Goal: Find specific page/section: Find specific page/section

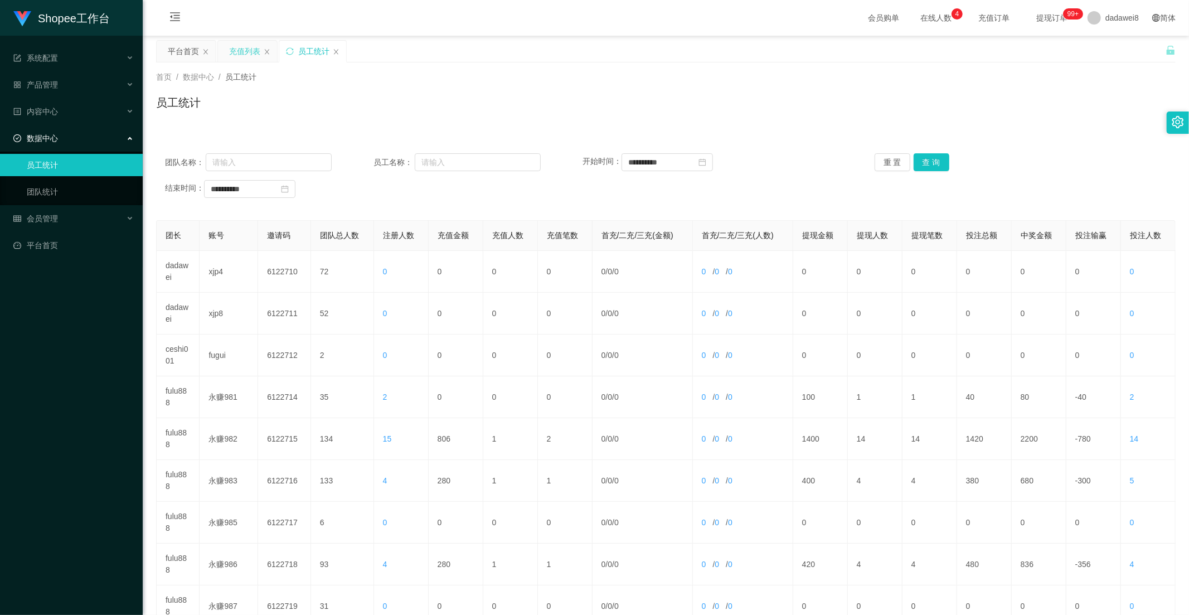
scroll to position [32, 0]
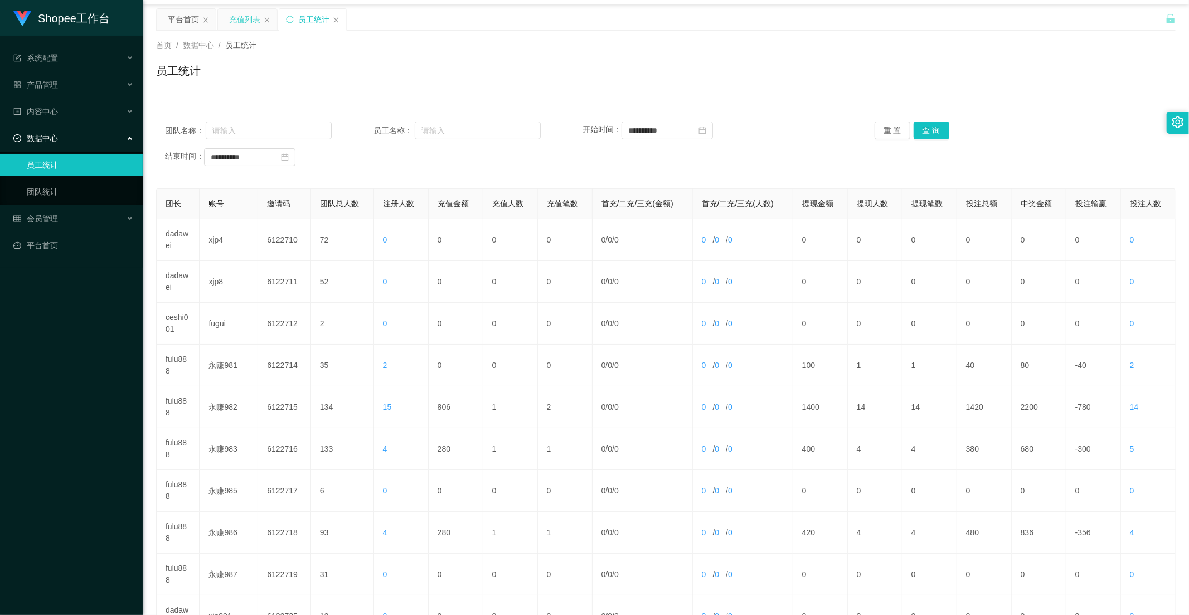
click at [243, 21] on div "充值列表" at bounding box center [244, 19] width 31 height 21
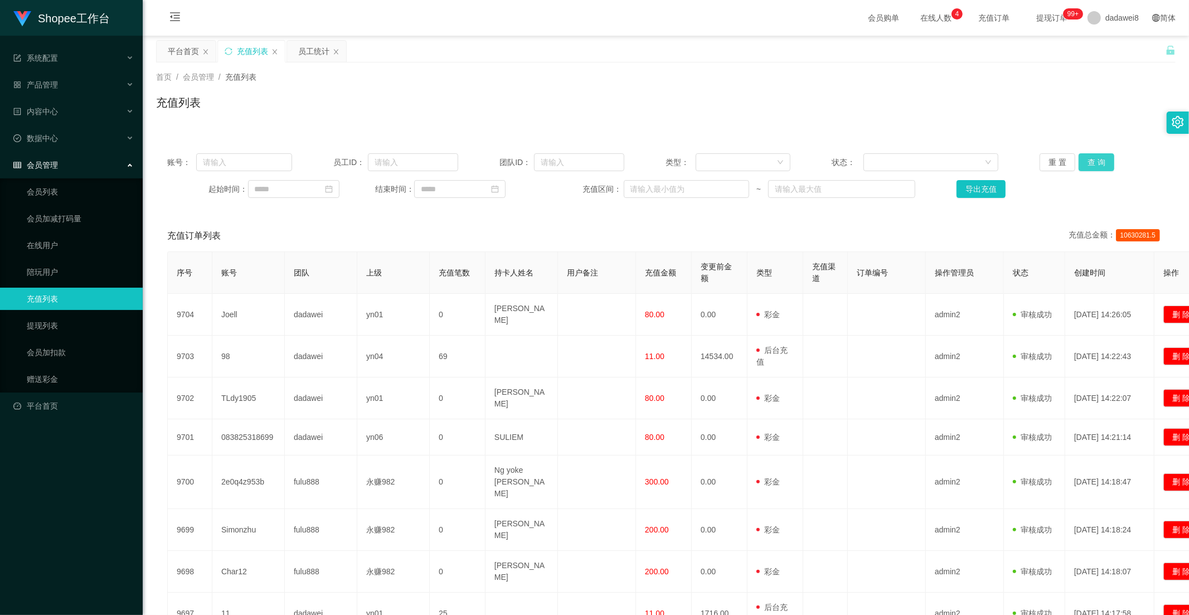
click at [1087, 164] on button "查 询" at bounding box center [1097, 162] width 36 height 18
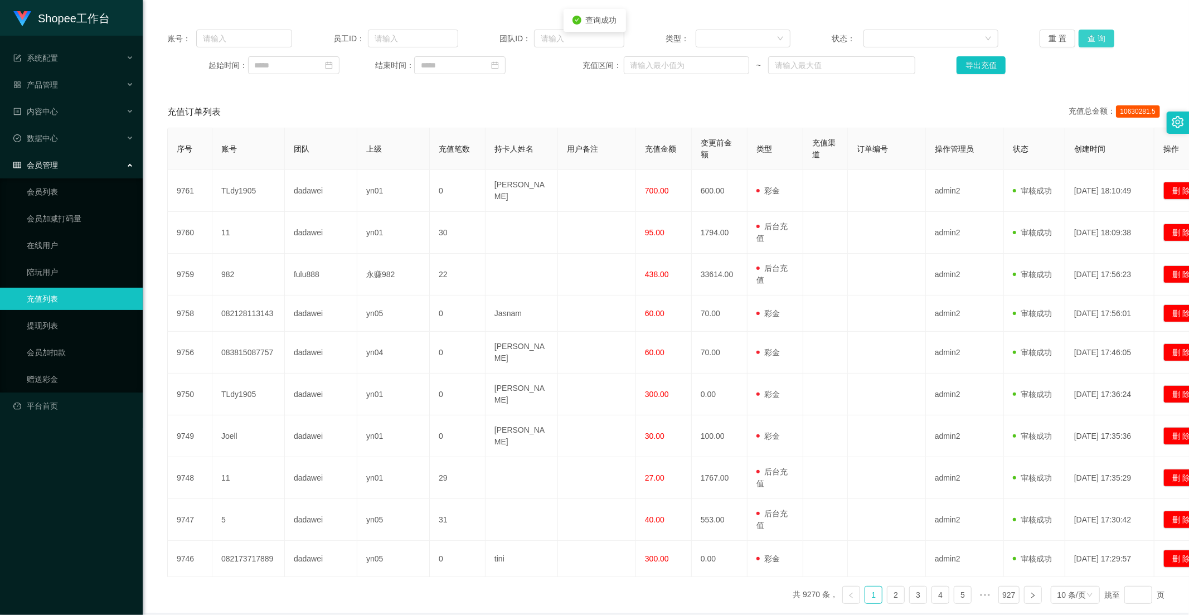
scroll to position [162, 0]
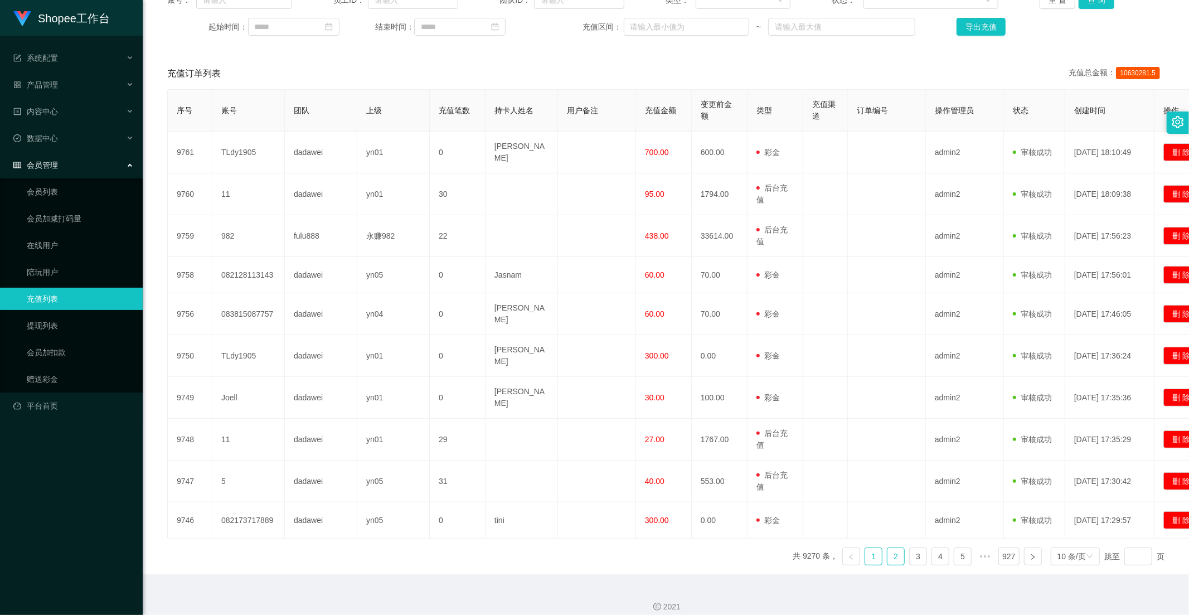
click at [888, 548] on link "2" at bounding box center [896, 556] width 17 height 17
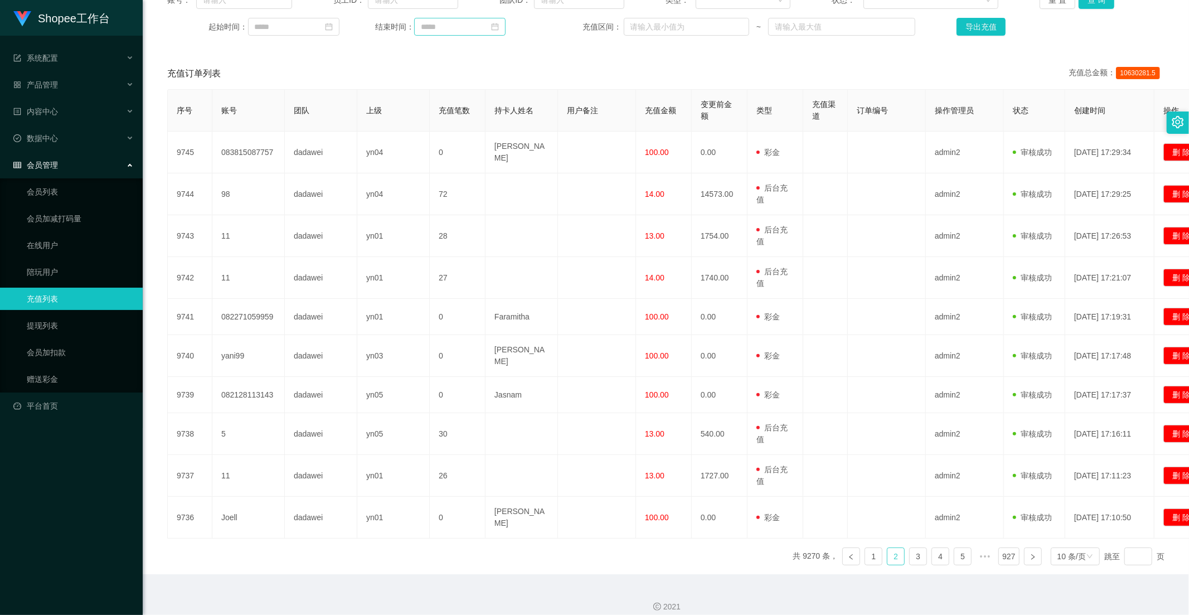
scroll to position [0, 0]
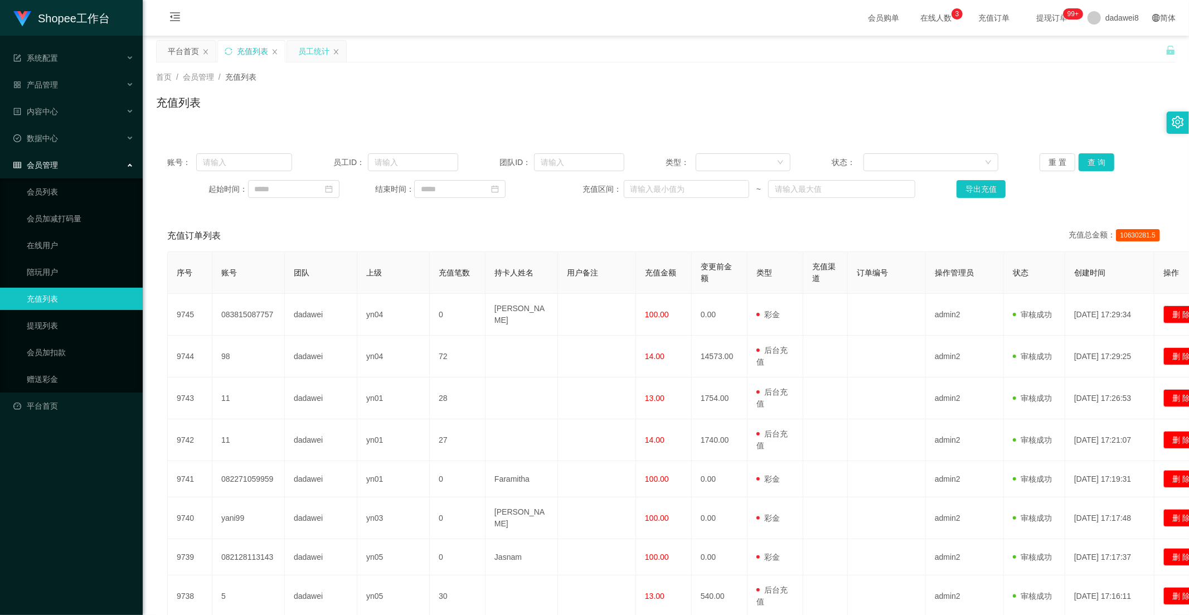
click at [323, 59] on div "员工统计" at bounding box center [313, 51] width 31 height 21
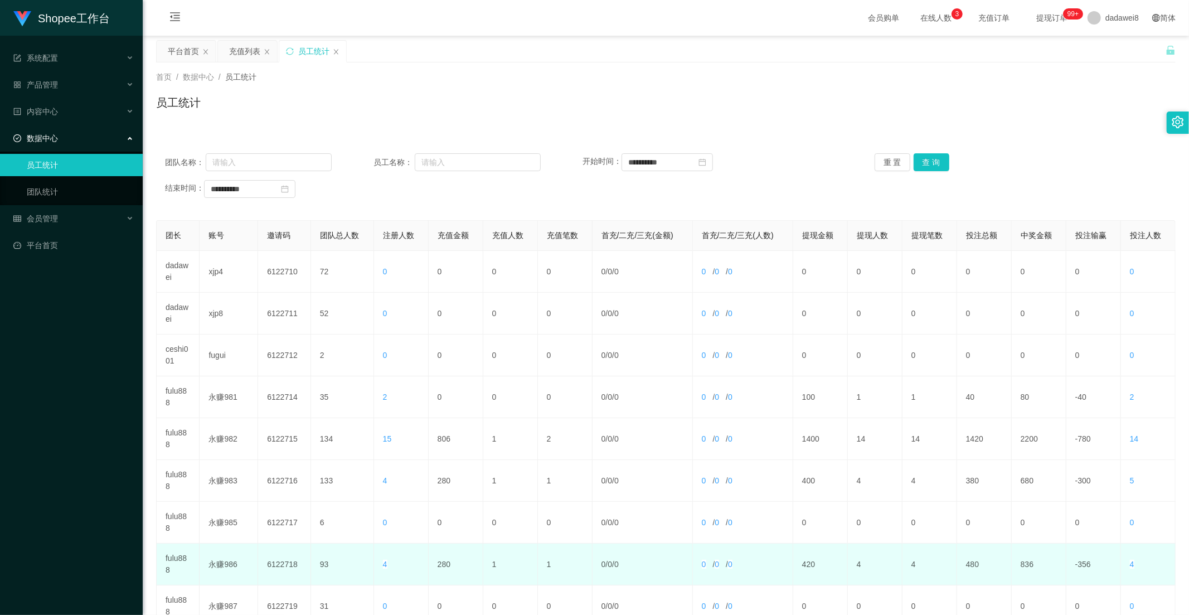
scroll to position [156, 0]
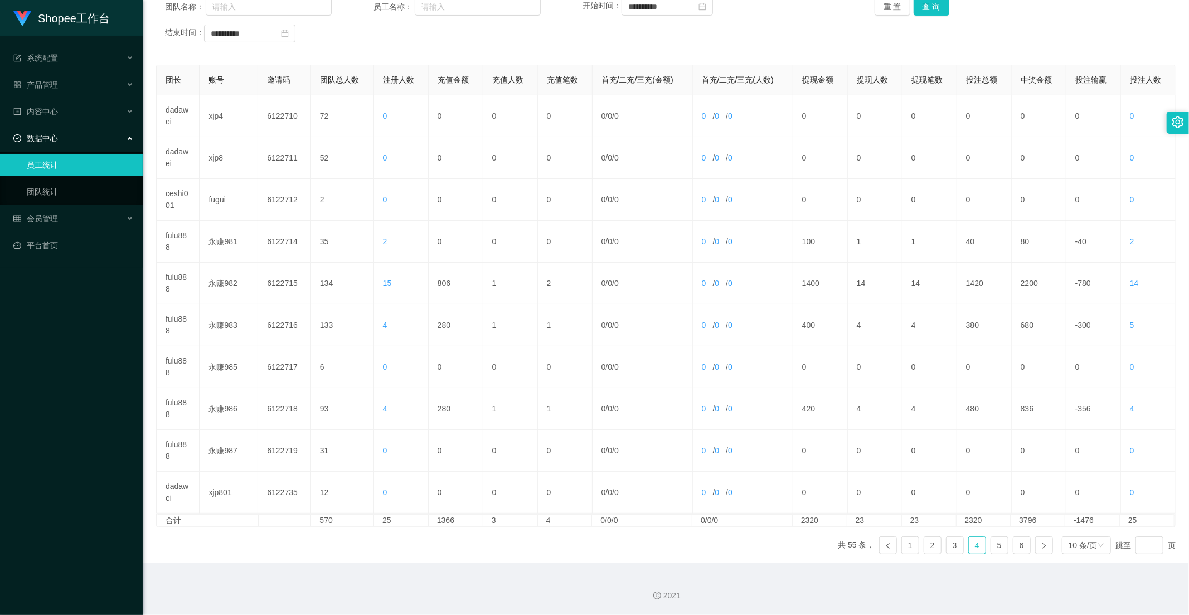
click at [982, 545] on ul "共 55 条， 1 2 3 4 5 6 10 条/页 跳至 页" at bounding box center [1007, 545] width 338 height 18
click at [991, 545] on link "5" at bounding box center [999, 545] width 17 height 17
click at [974, 549] on link "4" at bounding box center [977, 545] width 17 height 17
click at [995, 543] on link "5" at bounding box center [999, 545] width 17 height 17
click at [1014, 544] on link "6" at bounding box center [1022, 545] width 17 height 17
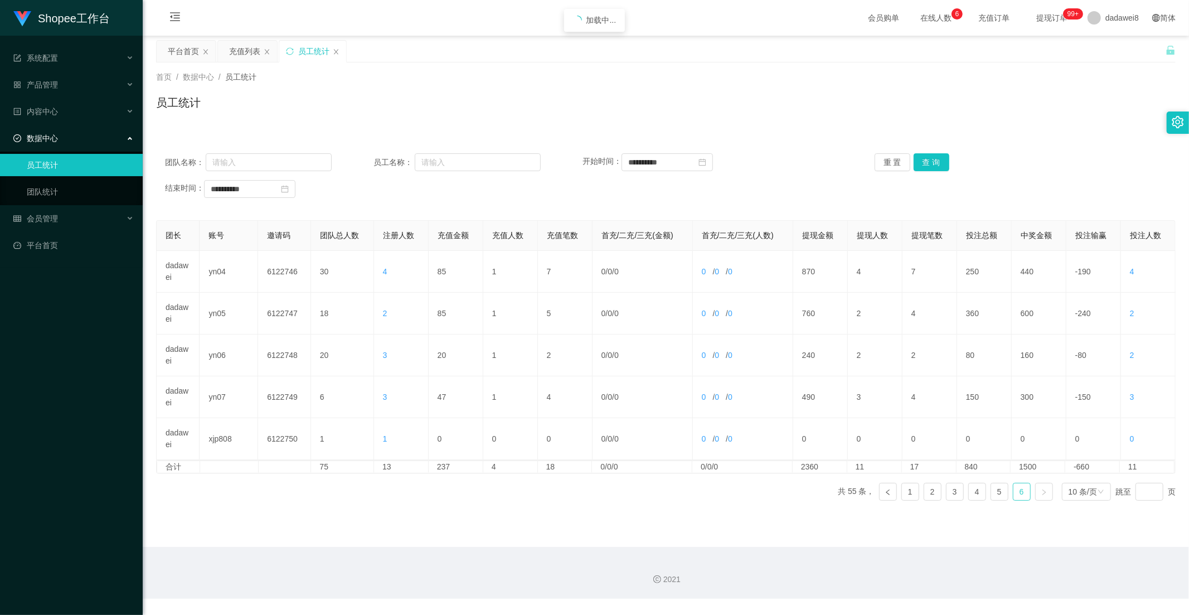
scroll to position [0, 0]
